Goal: Task Accomplishment & Management: Manage account settings

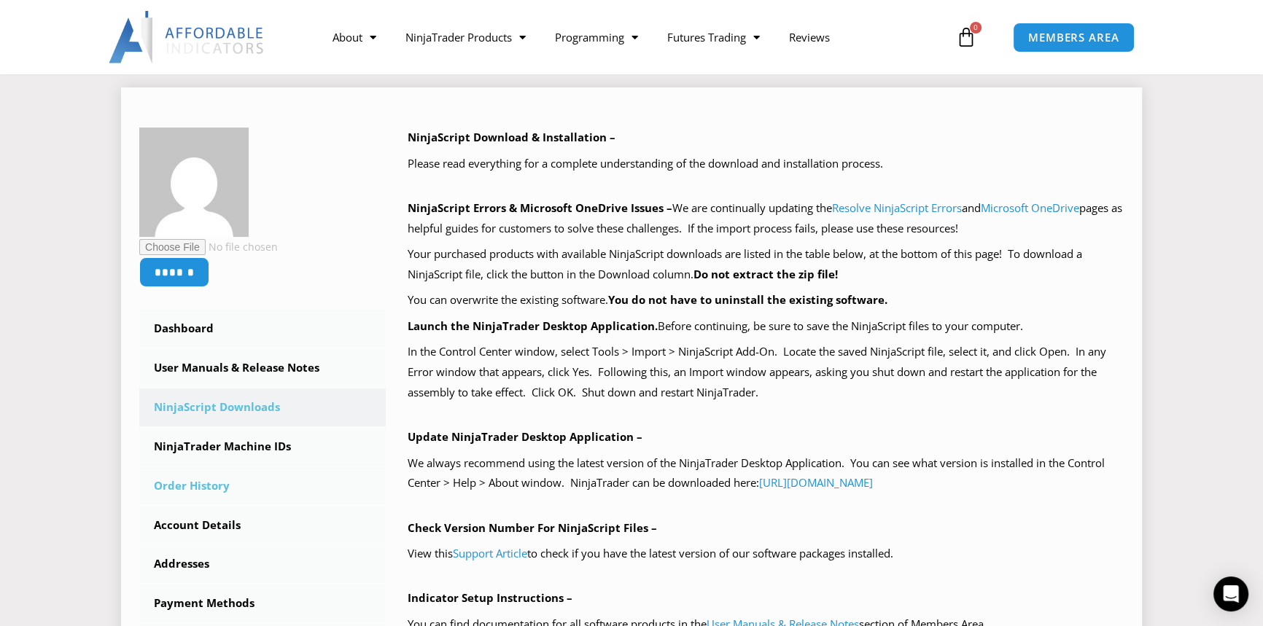
scroll to position [265, 0]
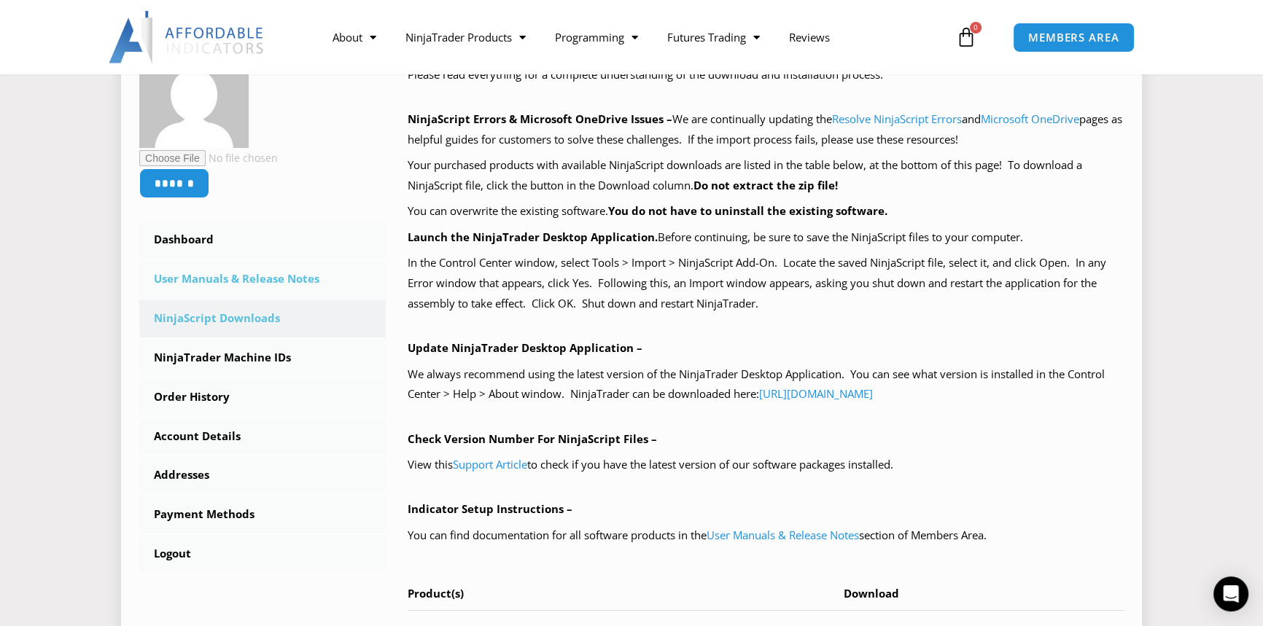
click at [266, 269] on link "User Manuals & Release Notes" at bounding box center [262, 279] width 246 height 38
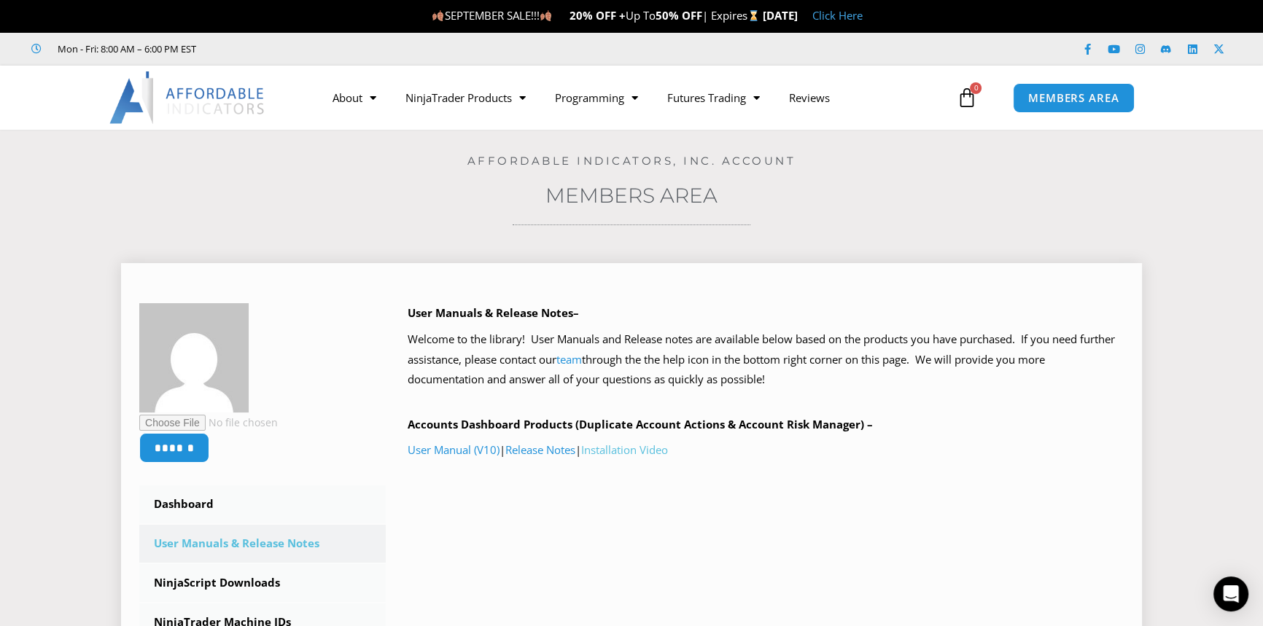
click at [666, 444] on link "Installation Video" at bounding box center [624, 450] width 87 height 15
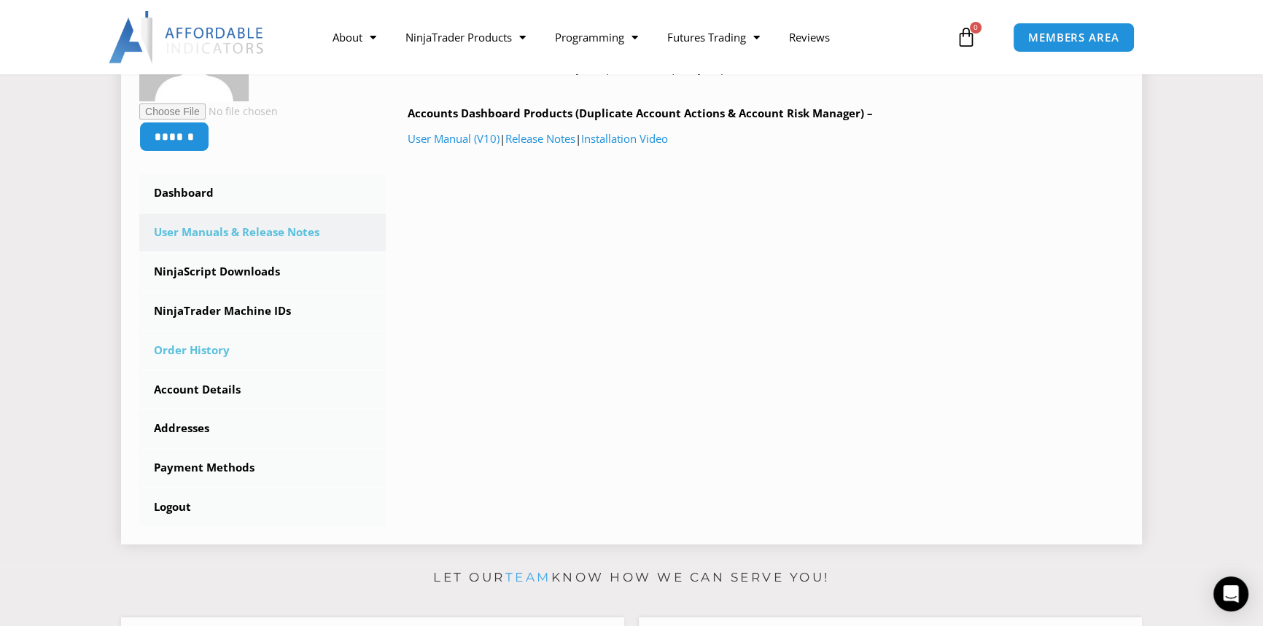
scroll to position [331, 0]
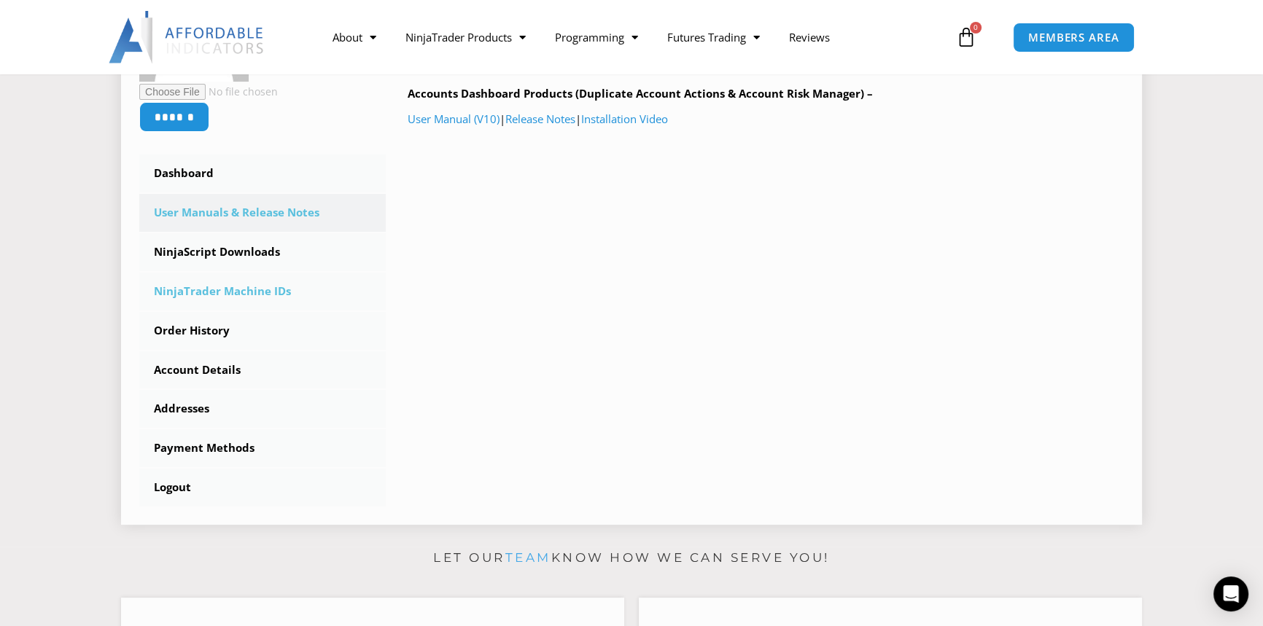
click at [248, 288] on link "NinjaTrader Machine IDs" at bounding box center [262, 292] width 246 height 38
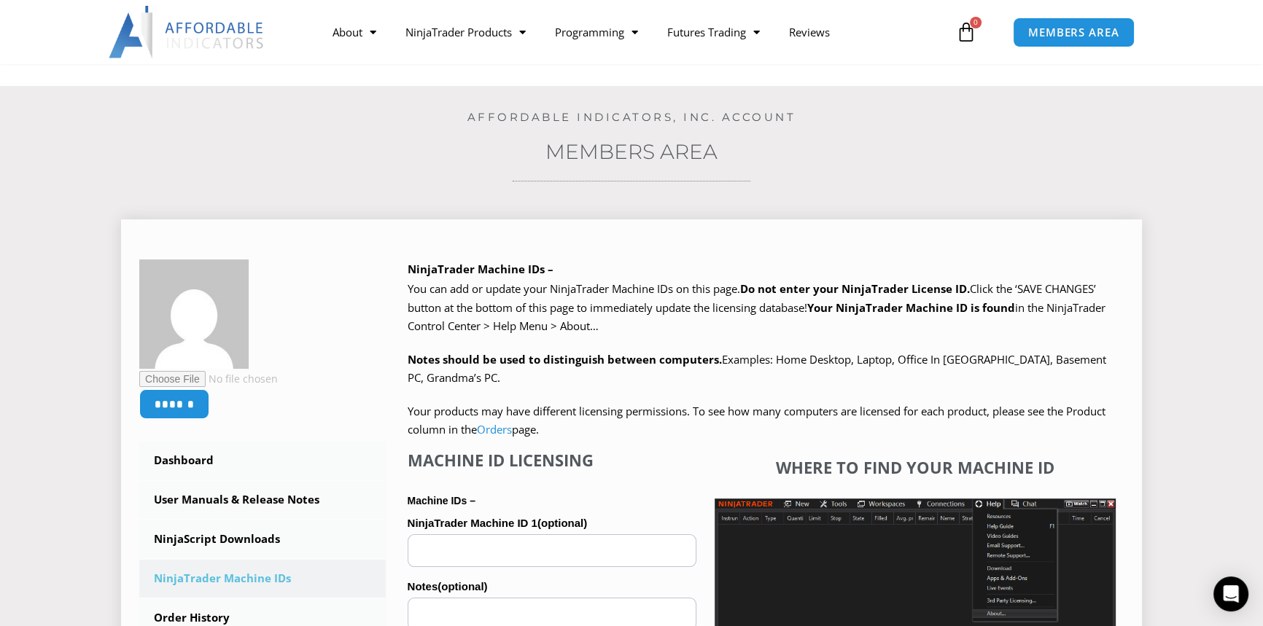
scroll to position [198, 0]
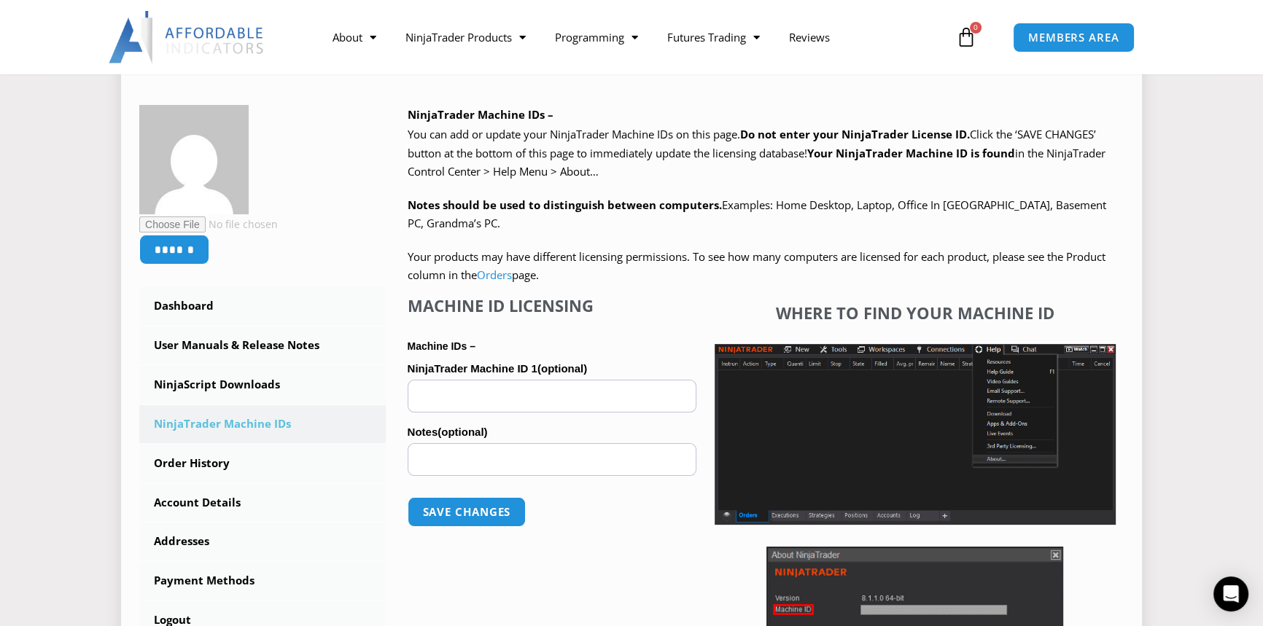
click at [472, 386] on input "NinjaTrader Machine ID 1 (optional)" at bounding box center [552, 396] width 289 height 33
paste input "**********"
type input "**********"
click at [477, 506] on button "Save changes" at bounding box center [466, 511] width 125 height 31
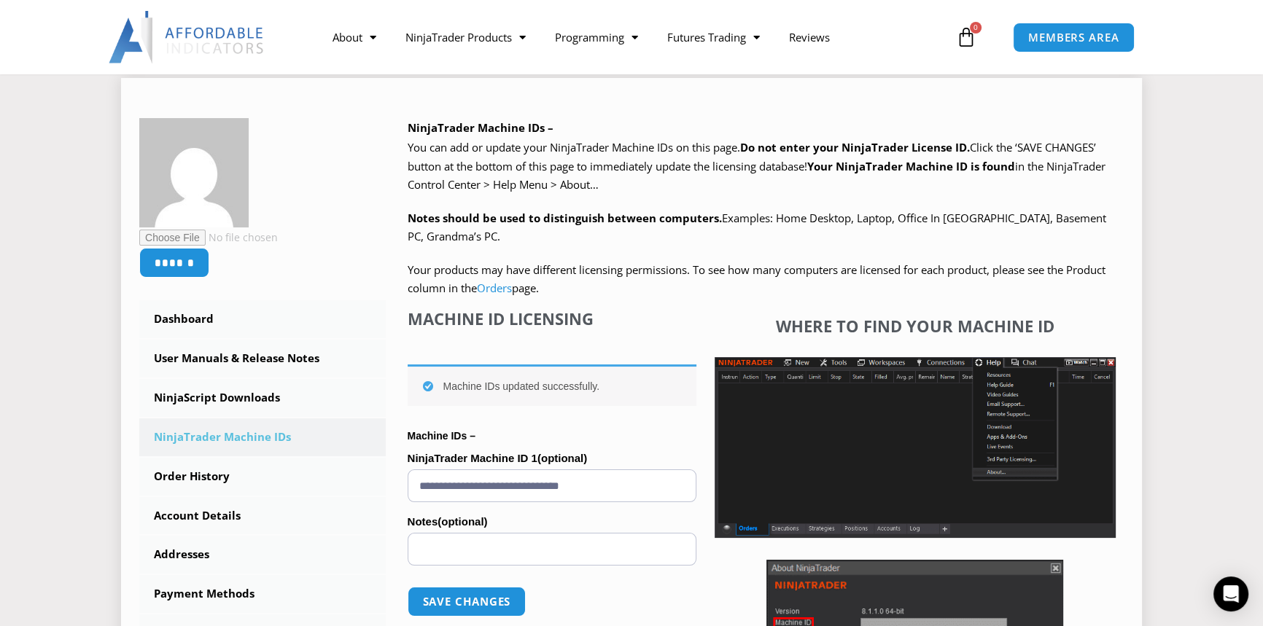
scroll to position [198, 0]
